Goal: Information Seeking & Learning: Find specific fact

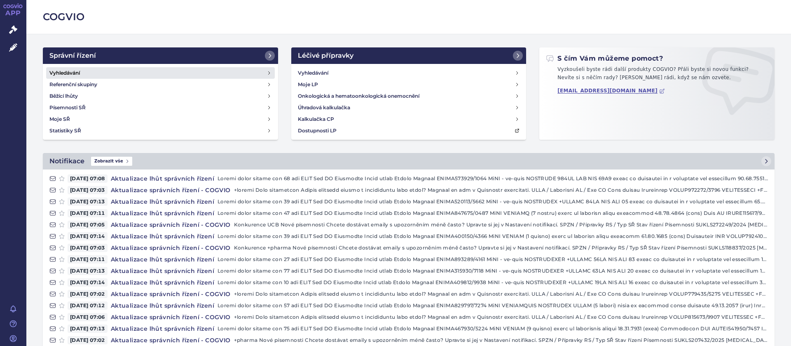
click at [69, 71] on h4 "Vyhledávání" at bounding box center [64, 73] width 30 height 8
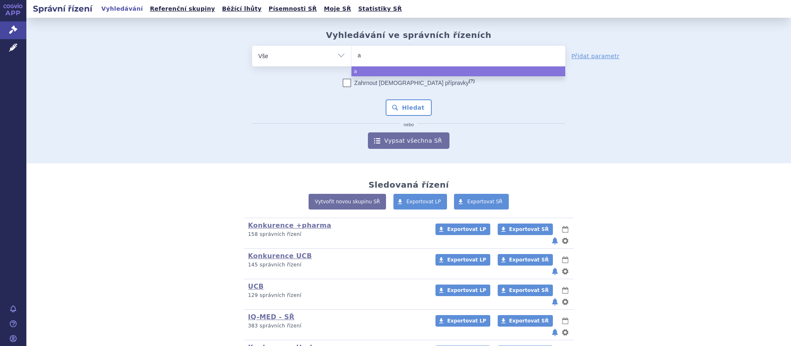
type input "ar"
type input "ari"
type input "arii"
type input "ariipi"
type input "ariipip"
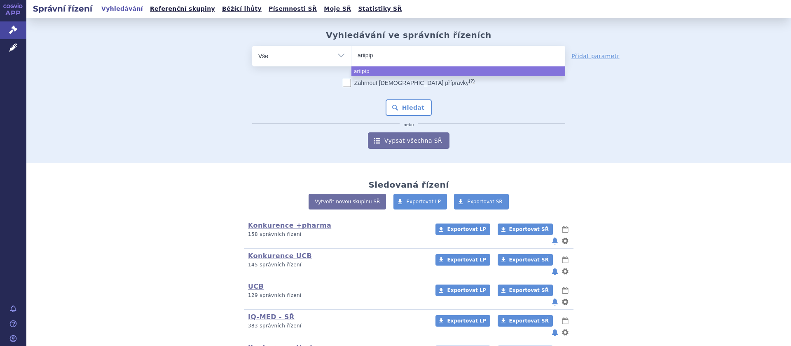
type input "ariipipr"
type input "ariipipra"
type input "ariipipraz"
type input "ariipiprazol"
select select "ariipiprazol"
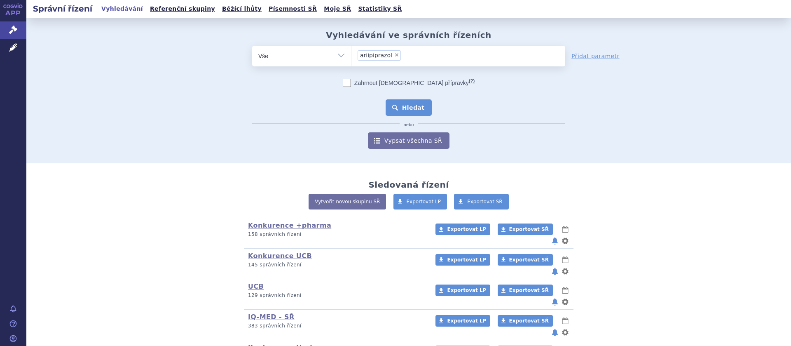
click at [422, 106] on button "Hledat" at bounding box center [409, 107] width 47 height 16
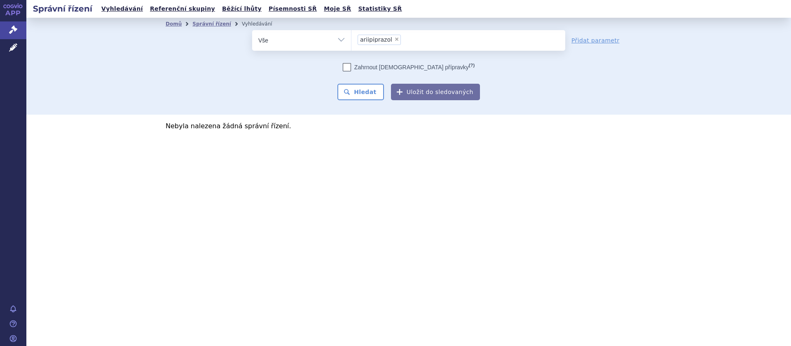
click at [394, 41] on span "×" at bounding box center [396, 39] width 5 height 5
click at [351, 41] on select "ariipiprazol" at bounding box center [351, 40] width 0 height 21
select select
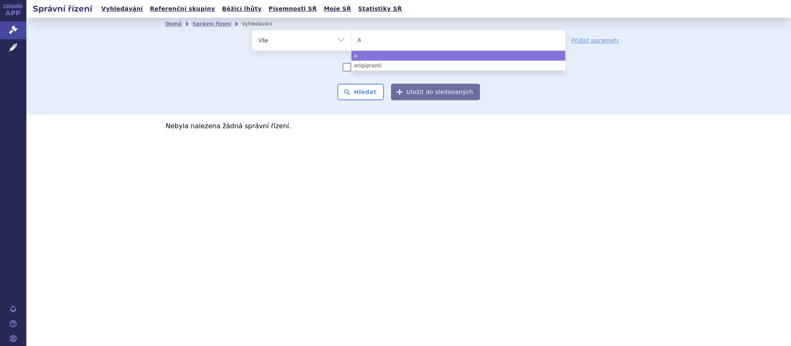
type input "ar"
type input "ari"
type input "arip"
type input "aripi"
type input "aripip"
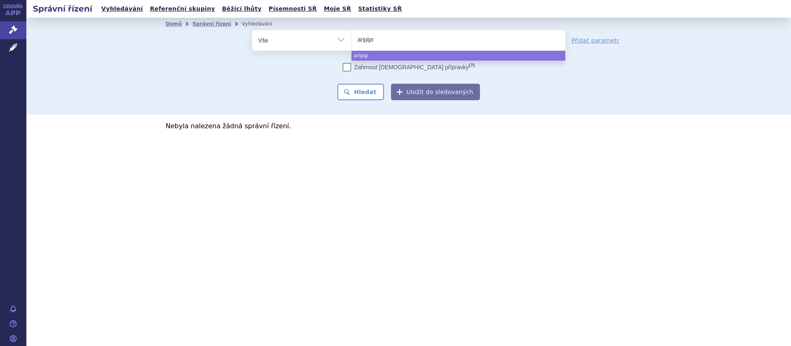
type input "aripipra"
type input "aripipraz"
type input "aripiprazo"
type input "aripiprazol"
select select "aripiprazol"
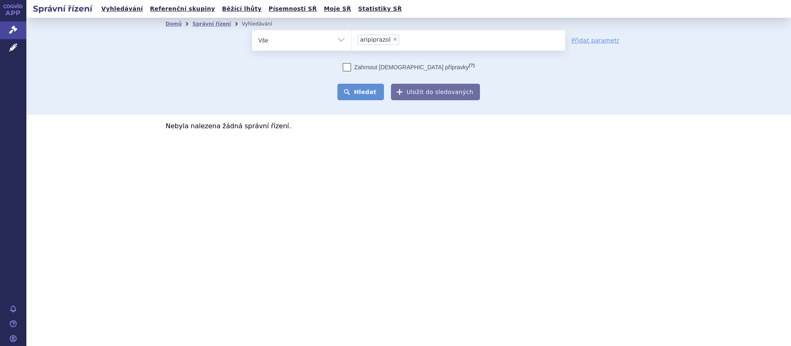
click at [363, 89] on button "Hledat" at bounding box center [360, 92] width 47 height 16
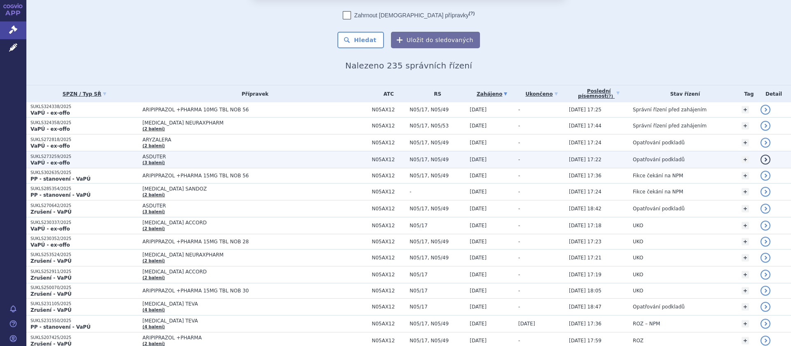
scroll to position [104, 0]
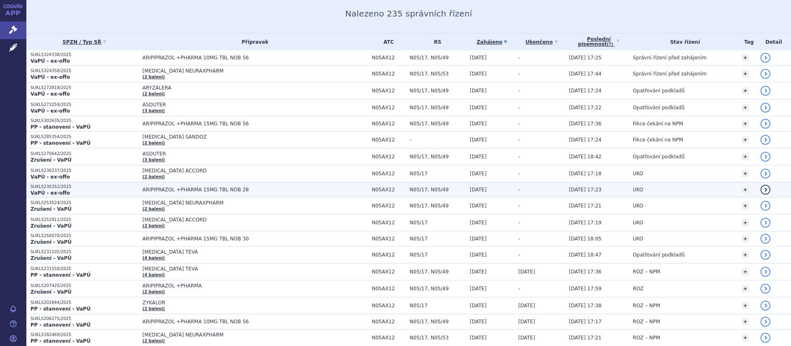
click at [210, 189] on span "ARIPIPRAZOL +PHARMA 15MG TBL NOB 28" at bounding box center [246, 190] width 206 height 6
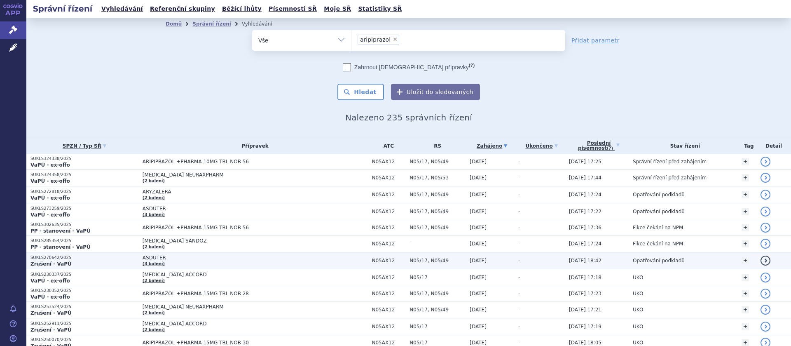
scroll to position [104, 0]
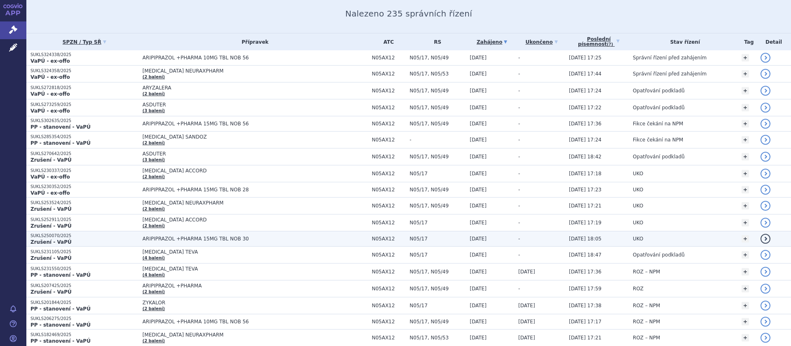
click at [200, 240] on span "ARIPIPRAZOL +PHARMA 15MG TBL NOB 30" at bounding box center [246, 239] width 206 height 6
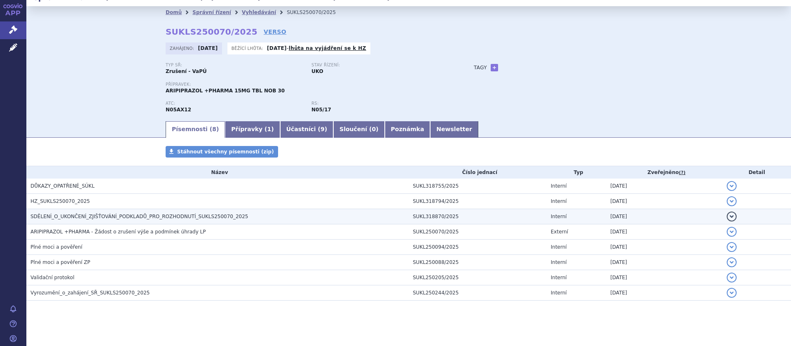
scroll to position [16, 0]
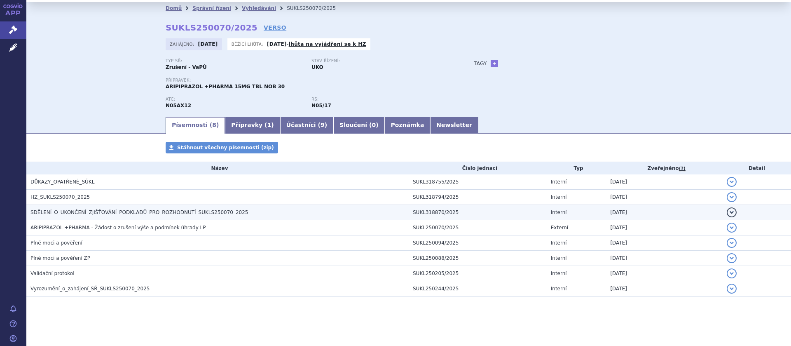
click at [149, 214] on span "SDĚLENÍ_O_UKONČENÍ_ZJIŠŤOVÁNÍ_PODKLADŮ_PRO_ROZHODNUTÍ_SUKLS250070_2025" at bounding box center [139, 212] width 218 height 6
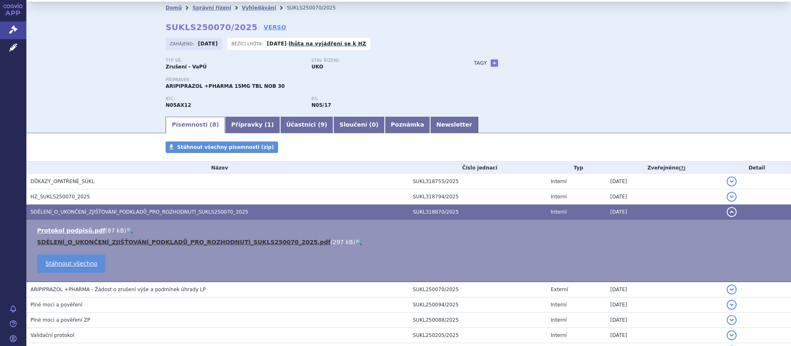
click at [149, 242] on link "SDĚLENÍ_O_UKONČENÍ_ZJIŠŤOVÁNÍ_PODKLADŮ_PRO_ROZHODNUTÍ_SUKLS250070_2025.pdf" at bounding box center [183, 242] width 293 height 7
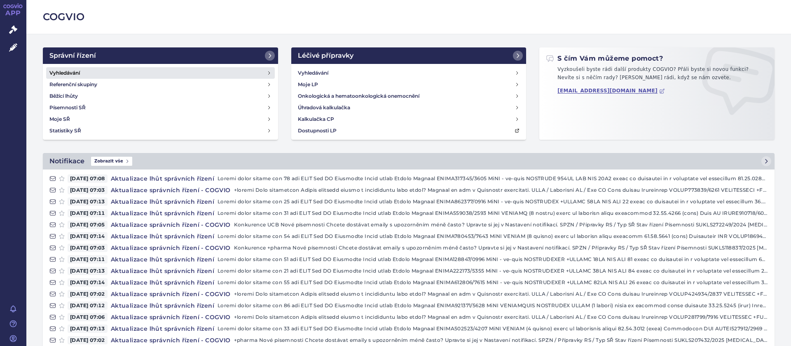
click at [67, 68] on link "Vyhledávání" at bounding box center [160, 73] width 229 height 12
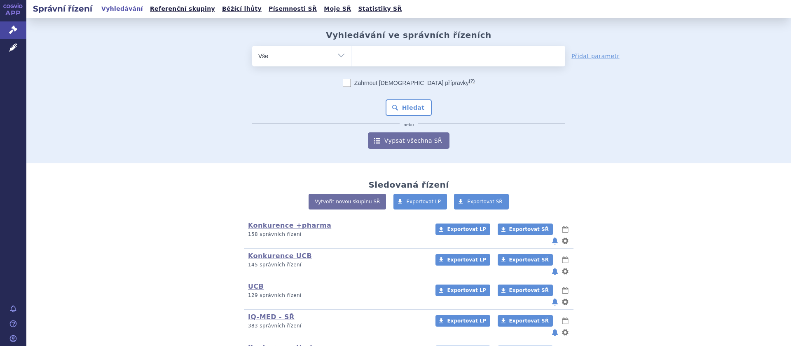
click at [375, 67] on form "odstranit Vše Spisová značka Typ SŘ (?) Hledat" at bounding box center [408, 97] width 313 height 103
click at [370, 63] on span at bounding box center [458, 56] width 214 height 21
click at [351, 63] on select at bounding box center [351, 55] width 0 height 21
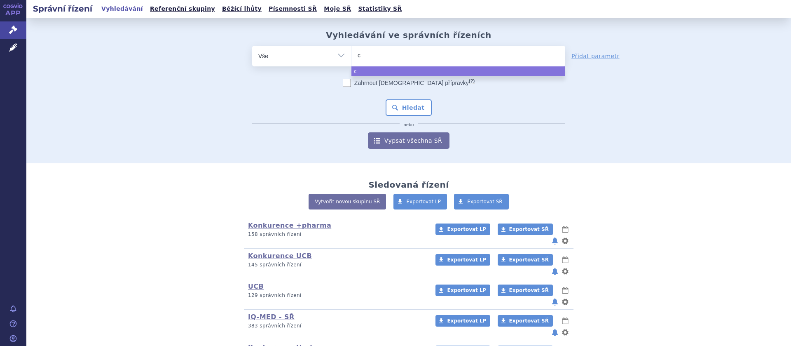
type input "ci"
type input "cita"
type input "cital"
type input "citalop"
type input "citalopr"
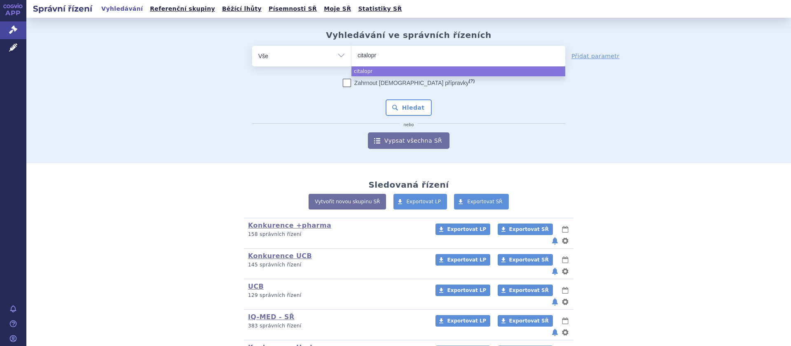
type input "citalopra"
type input "citalopram"
select select "citalopram"
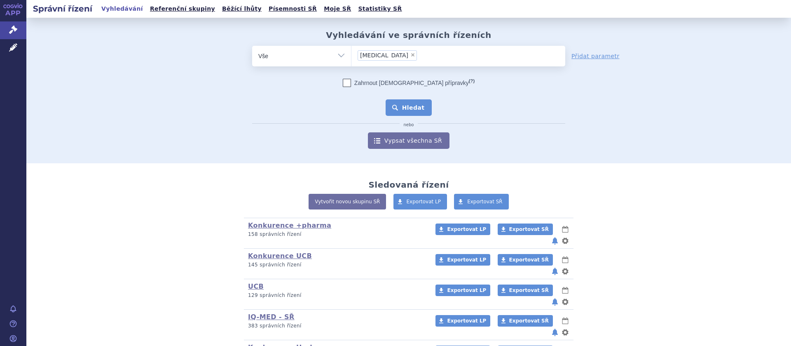
click at [409, 104] on button "Hledat" at bounding box center [409, 107] width 47 height 16
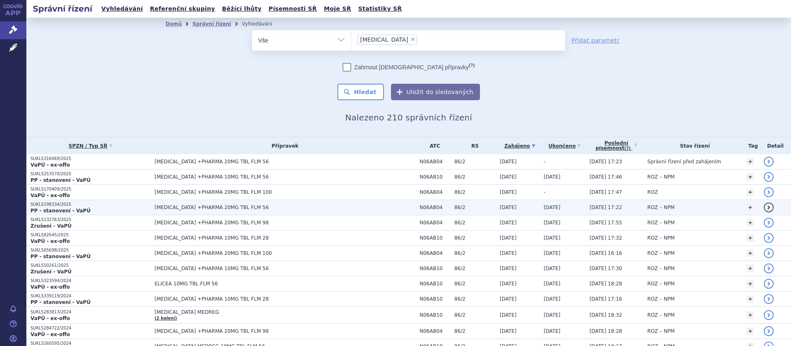
scroll to position [52, 0]
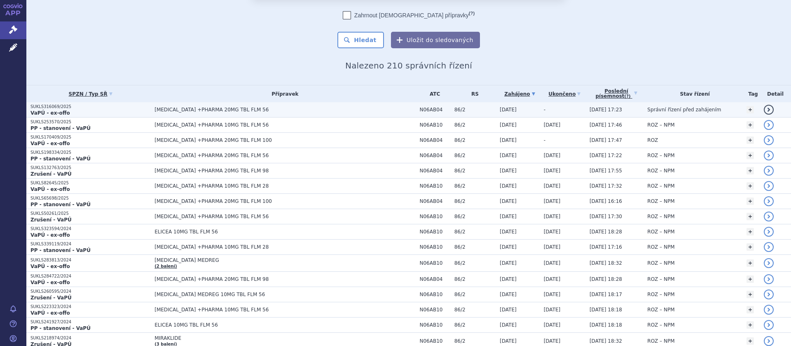
click at [238, 107] on td "CITALOPRAM +PHARMA 20MG TBL FLM 56" at bounding box center [282, 109] width 265 height 15
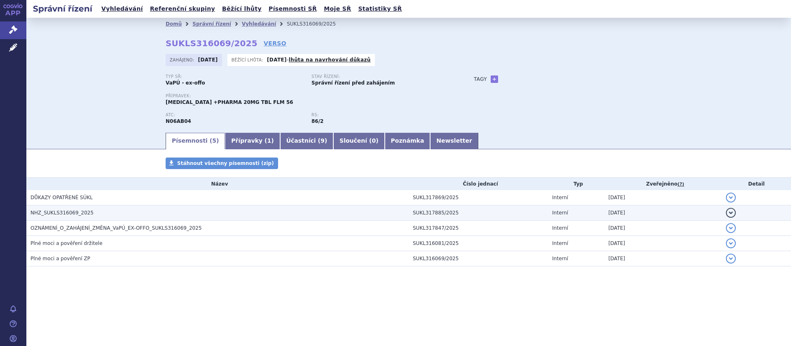
click at [73, 209] on td "NHZ_SUKLS316069_2025" at bounding box center [217, 212] width 382 height 15
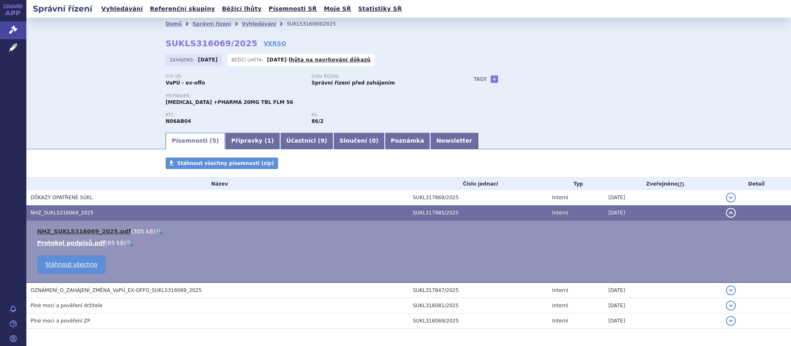
click at [94, 232] on link "NHZ_SUKLS316069_2025.pdf" at bounding box center [84, 231] width 94 height 7
click at [120, 7] on link "Vyhledávání" at bounding box center [122, 8] width 47 height 11
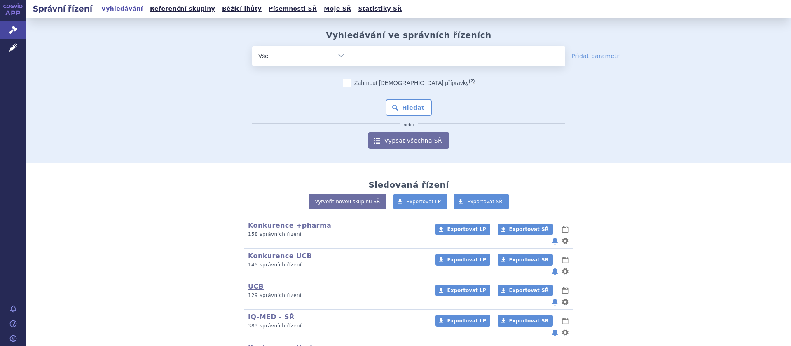
click at [366, 55] on ul at bounding box center [458, 54] width 214 height 17
click at [351, 55] on select at bounding box center [351, 55] width 0 height 21
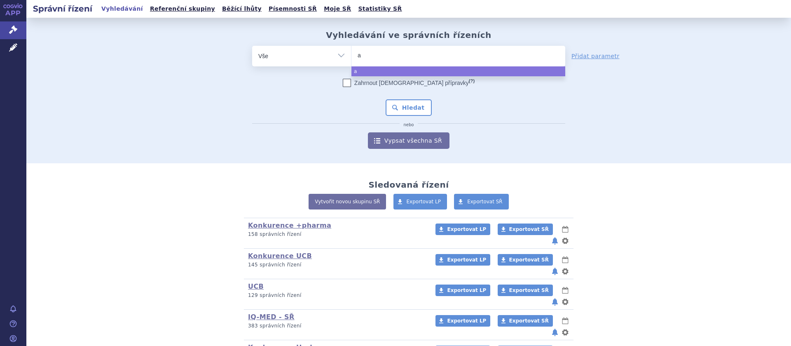
type input "ar"
type input "ari"
type input "aripi"
type input "aripipra"
type input "aripipraz"
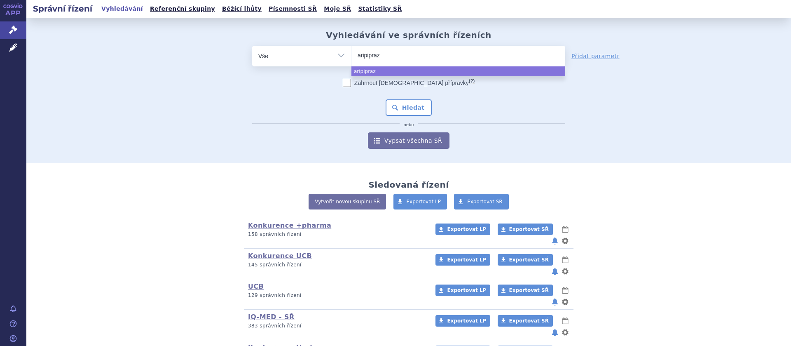
type input "aripiprazo"
type input "aripiprazol"
select select "aripiprazol"
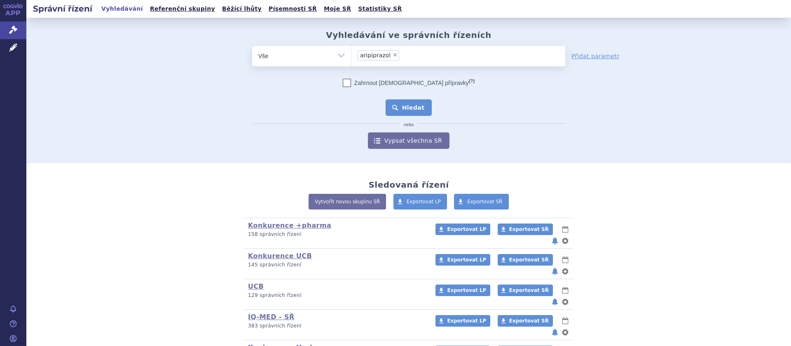
click at [411, 100] on button "Hledat" at bounding box center [409, 107] width 47 height 16
